Goal: Find specific page/section: Find specific page/section

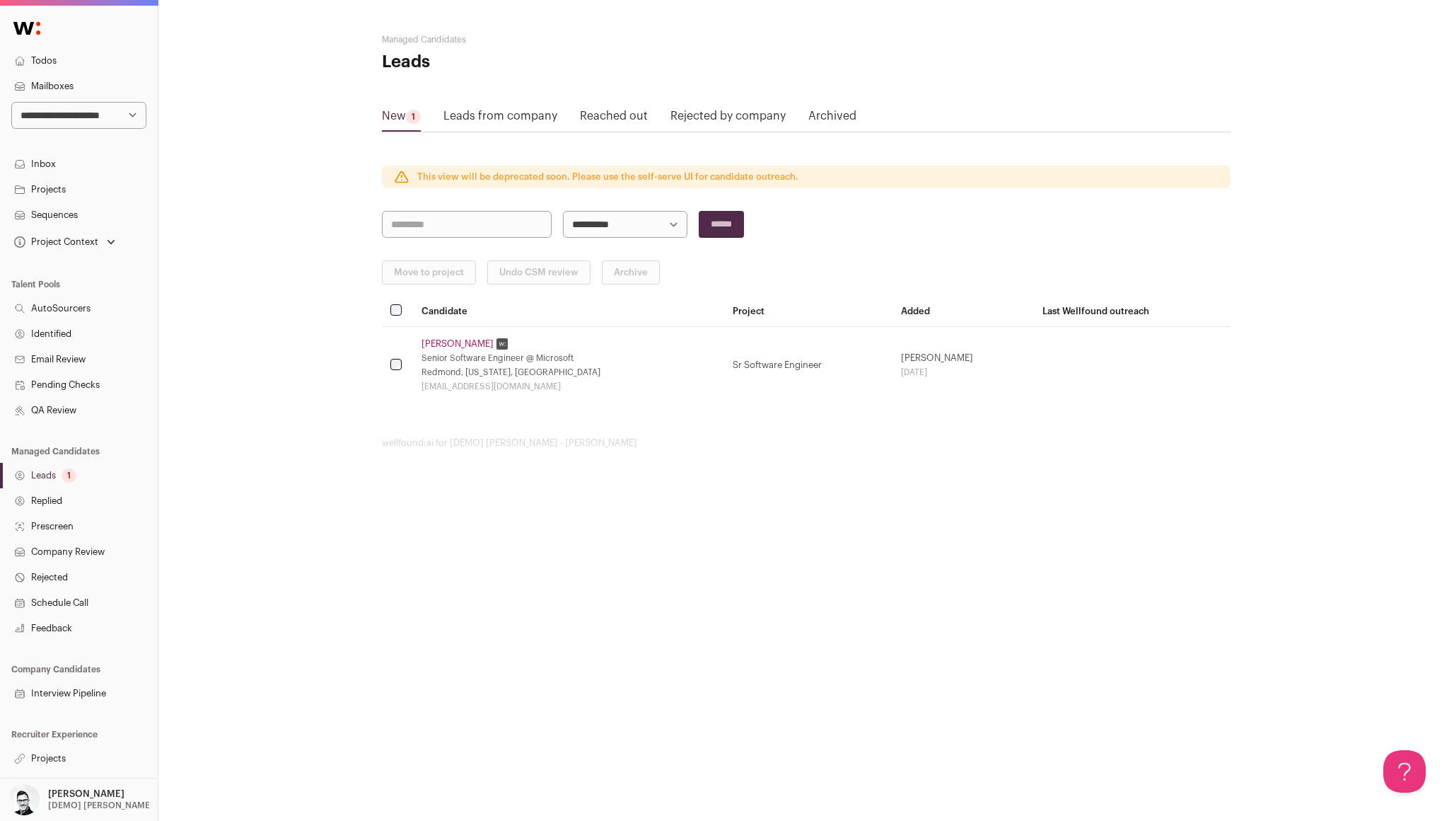
click at [63, 792] on p "[PERSON_NAME]" at bounding box center [86, 793] width 76 height 11
click at [244, 748] on html "**********" at bounding box center [727, 410] width 1454 height 821
click at [45, 751] on link "Projects" at bounding box center [79, 758] width 158 height 25
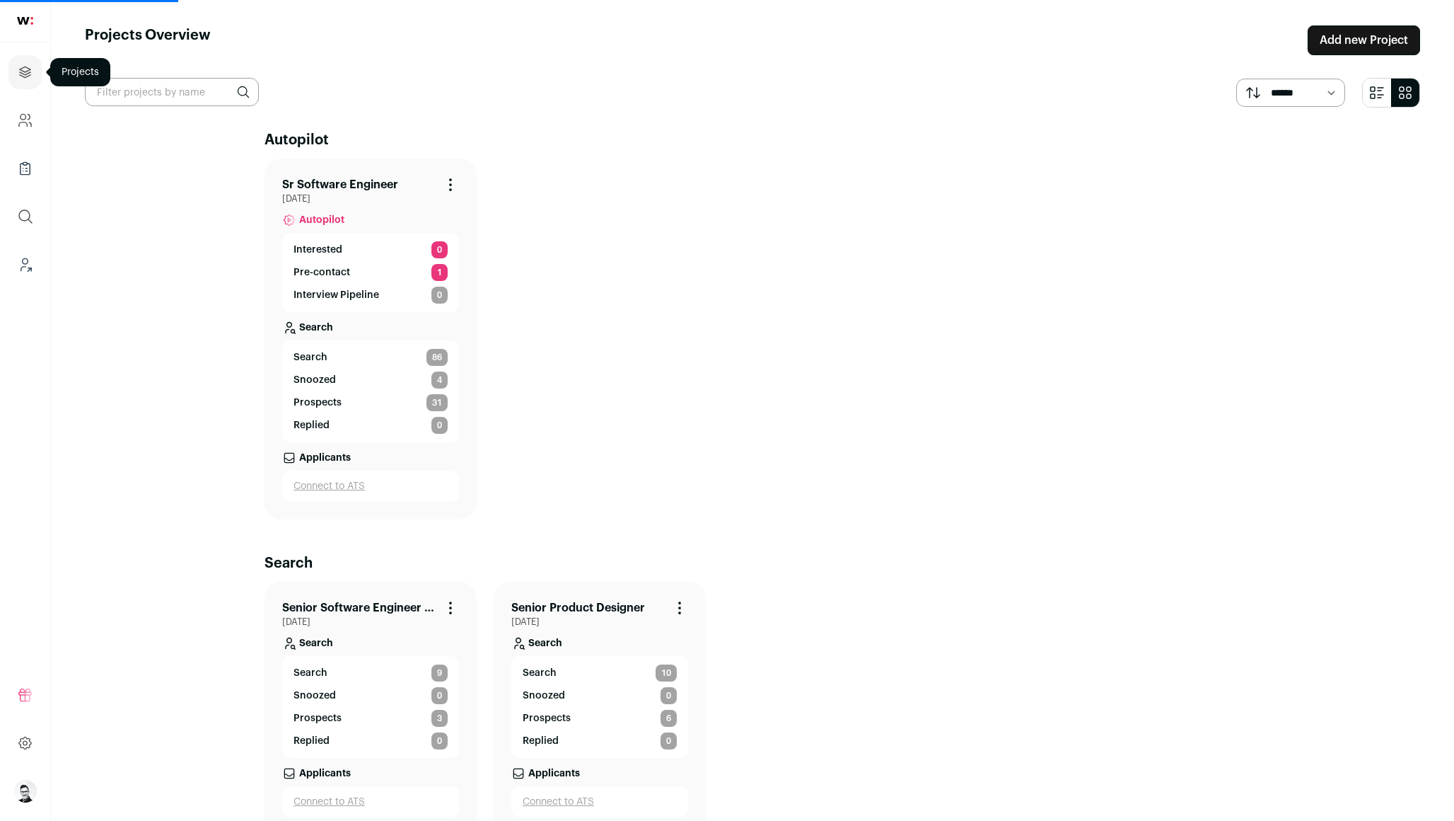
click at [30, 75] on icon "Projects" at bounding box center [25, 72] width 16 height 17
click at [298, 182] on link "Sr Software Engineer" at bounding box center [340, 184] width 116 height 17
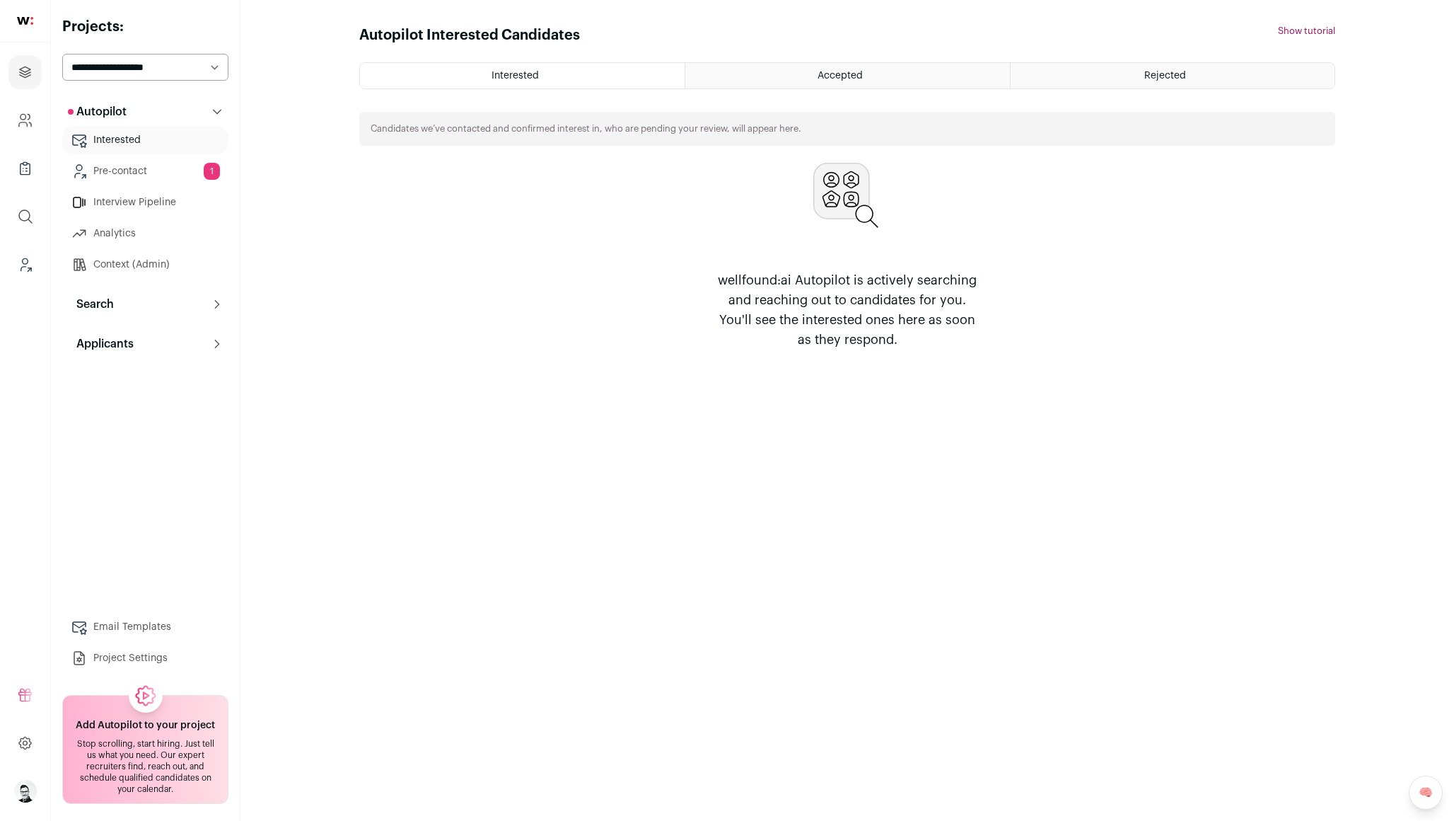
click at [100, 302] on p "Search" at bounding box center [91, 304] width 46 height 17
click at [103, 407] on link "Prospects 31" at bounding box center [145, 400] width 166 height 28
